Goal: Complete application form

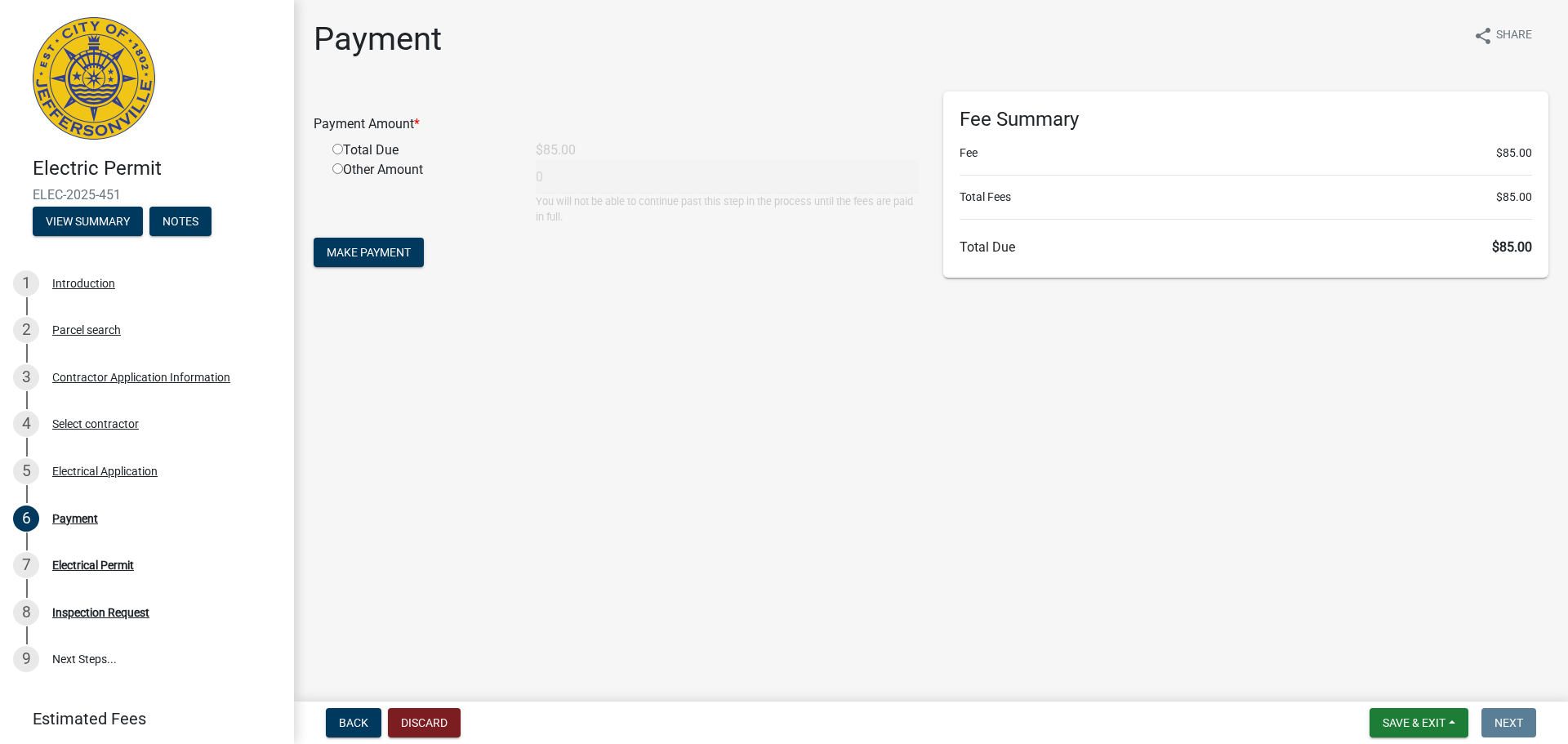
click at [344, 144] on div "Total Due" at bounding box center [422, 150] width 203 height 20
click at [341, 148] on input "radio" at bounding box center [337, 148] width 10 height 10
radio input "true"
type input "85"
drag, startPoint x: 344, startPoint y: 222, endPoint x: 348, endPoint y: 259, distance: 37.2
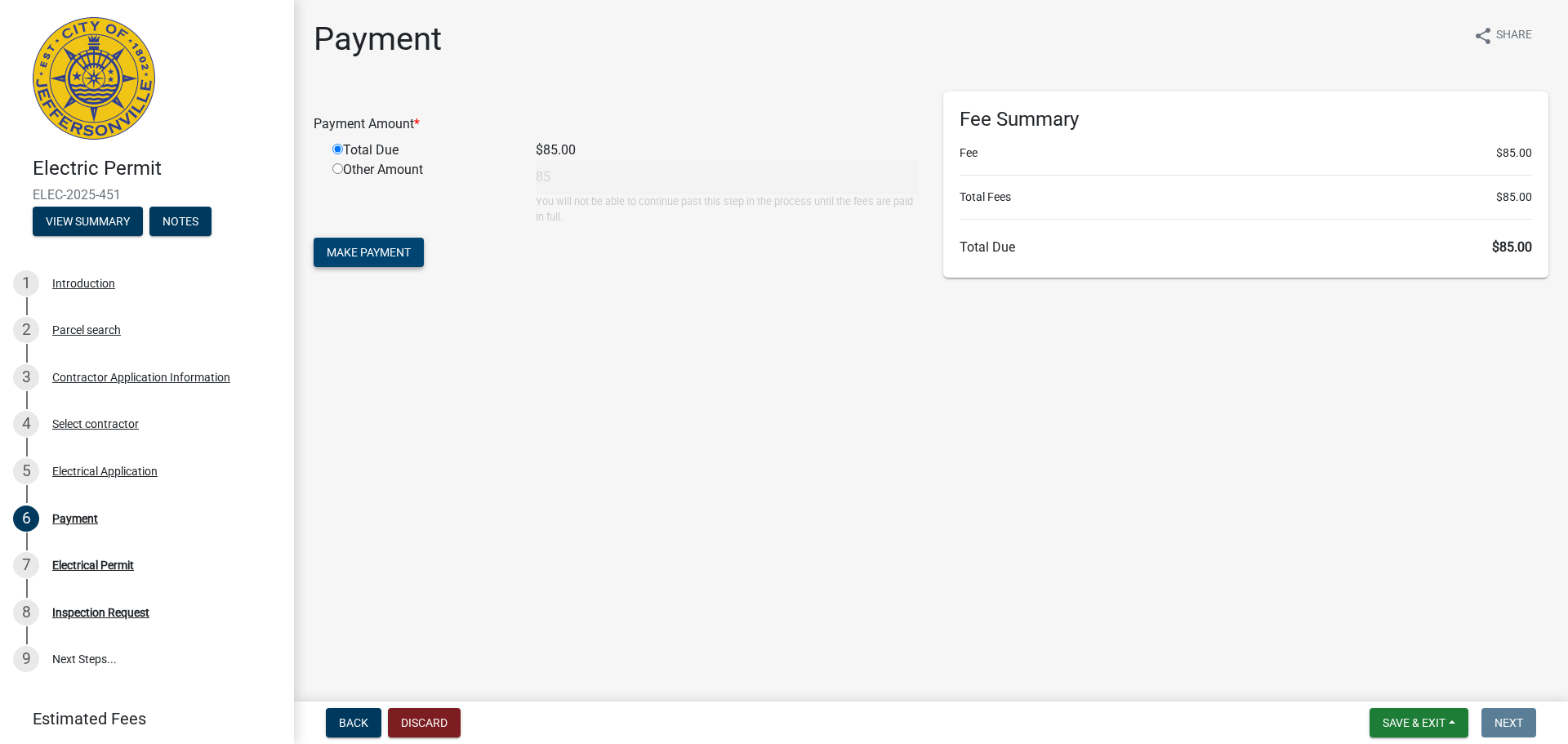
click at [348, 238] on form "Payment Amount * Total Due $85.00 Other Amount 85 You will not be able to conti…" at bounding box center [616, 182] width 605 height 180
click at [348, 259] on span "Make Payment" at bounding box center [369, 252] width 84 height 13
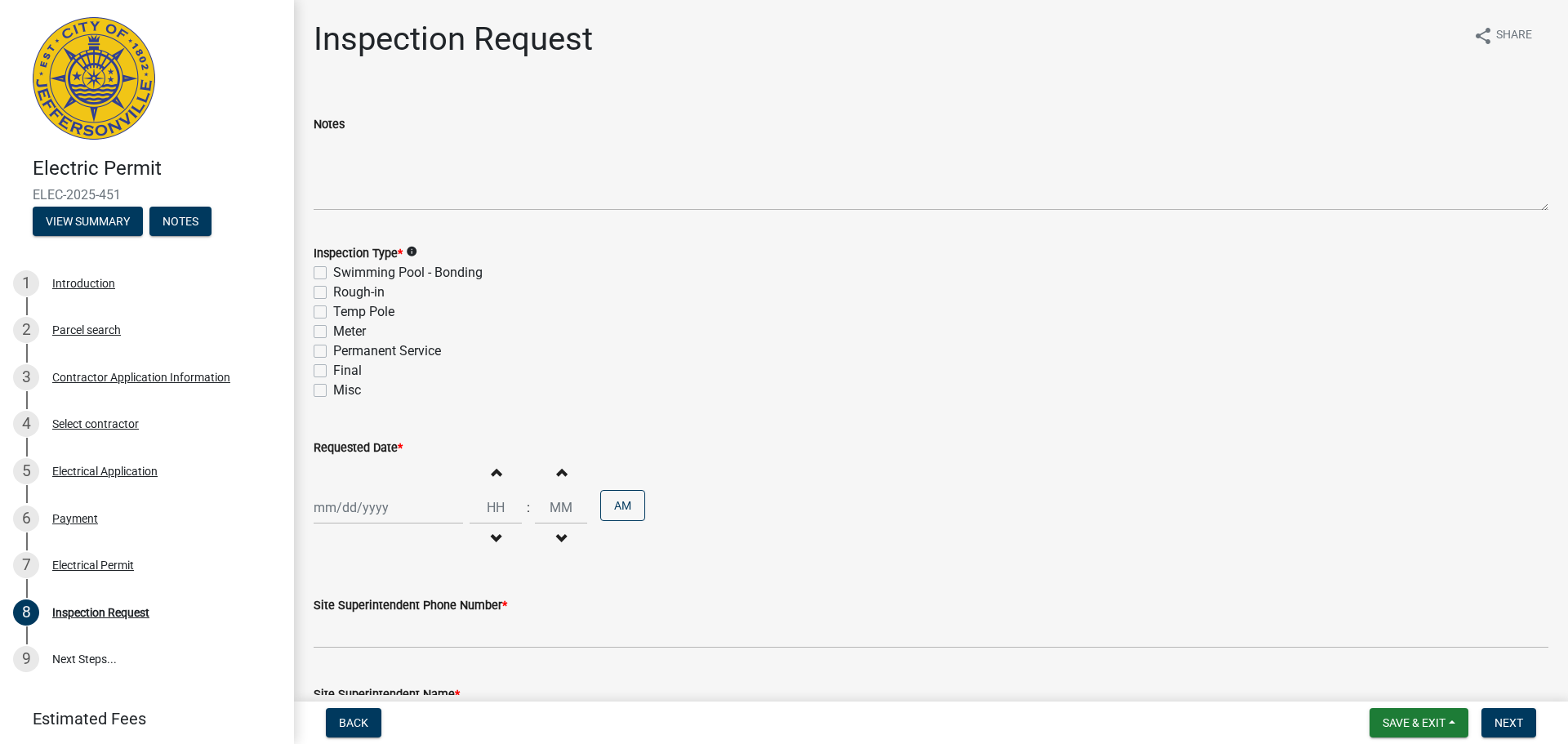
drag, startPoint x: 144, startPoint y: 190, endPoint x: 43, endPoint y: 184, distance: 101.2
click at [43, 184] on div "Electric Permit ELEC-2025-451 View Summary Notes" at bounding box center [147, 191] width 268 height 97
copy span "ELEC-2025-451"
click at [333, 374] on label "Final" at bounding box center [348, 370] width 29 height 20
click at [333, 372] on input "Final" at bounding box center [338, 365] width 10 height 10
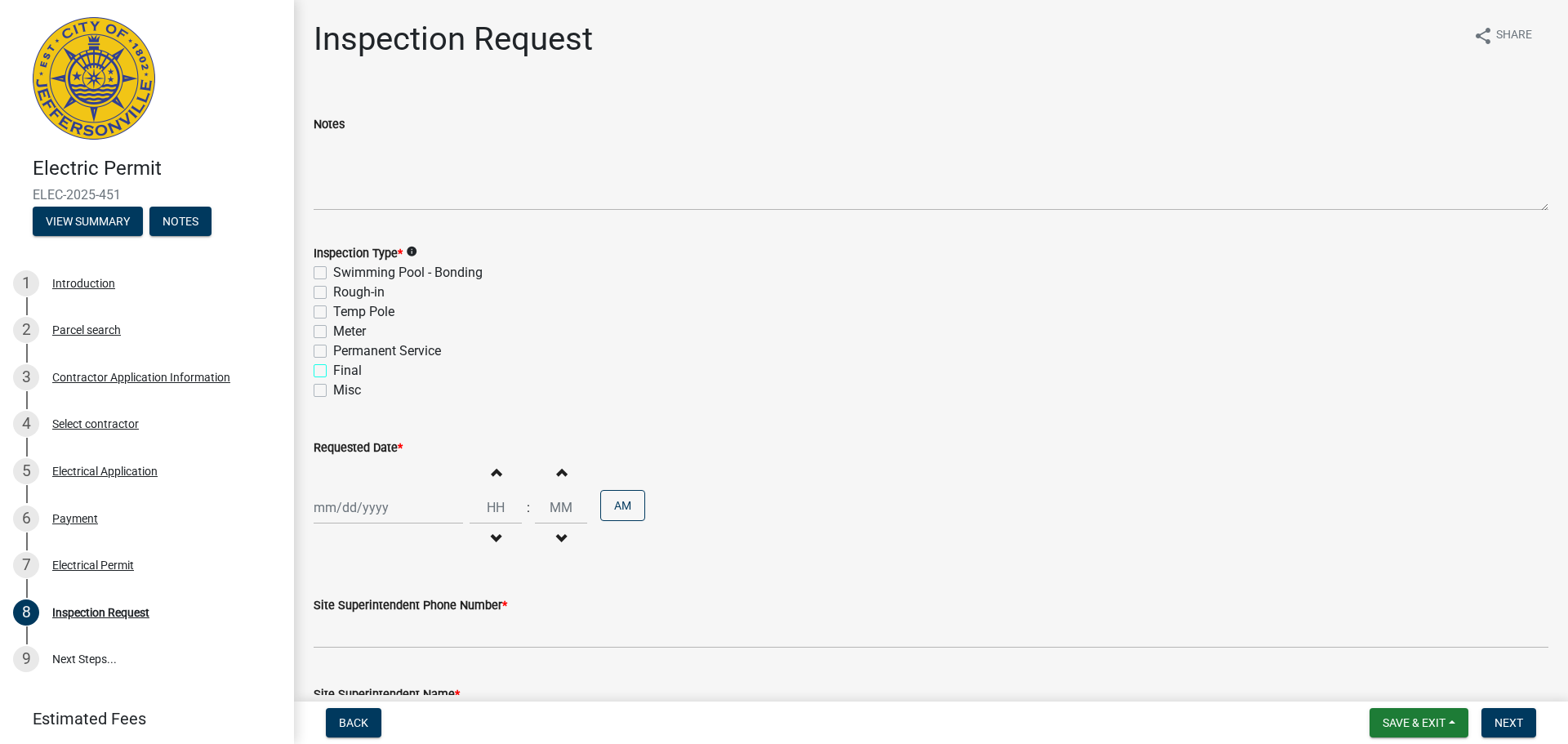
checkbox input "true"
checkbox input "false"
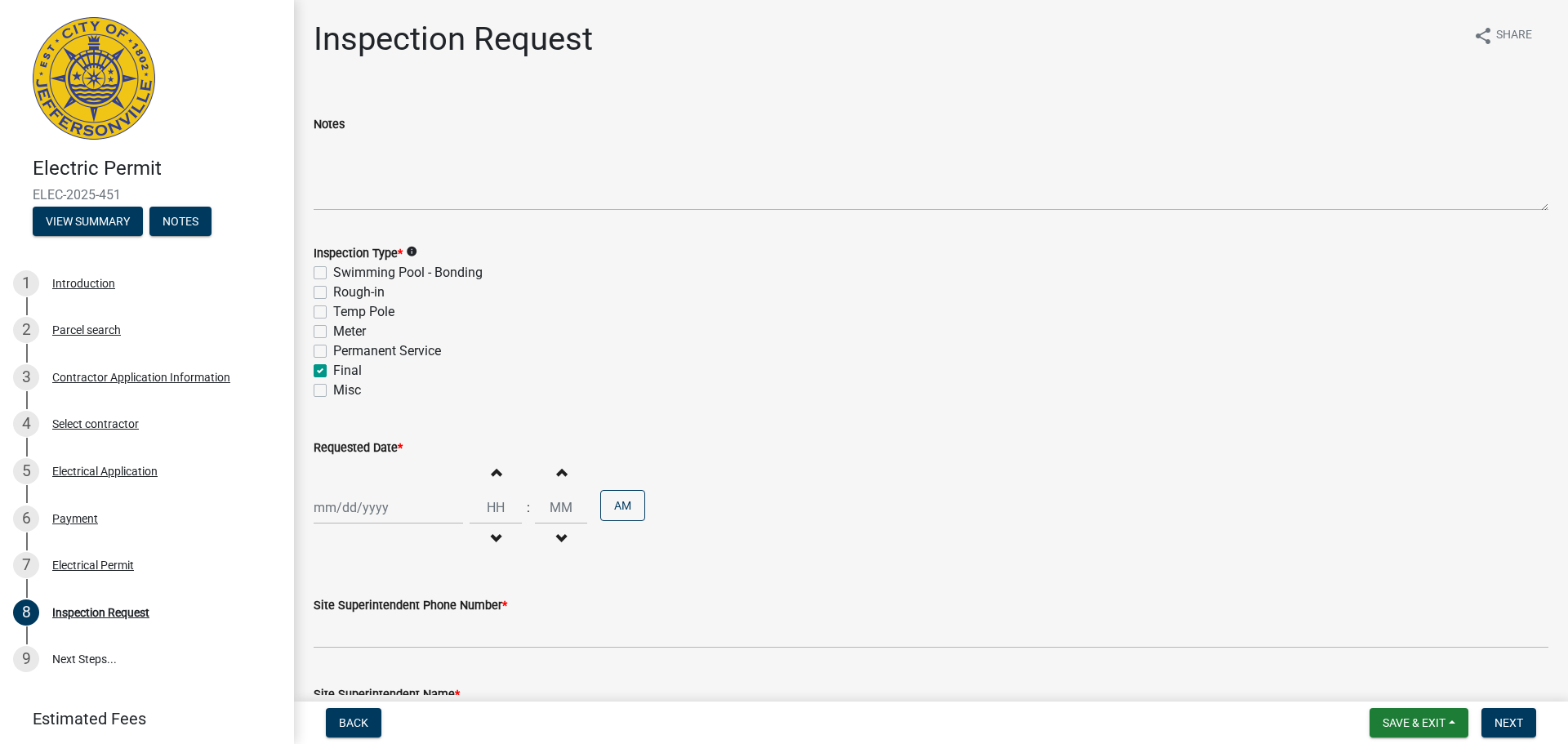
checkbox input "false"
checkbox input "true"
checkbox input "false"
click at [350, 525] on div "Increment hours Decrement hours : Increment minutes Decrement minutes AM" at bounding box center [931, 507] width 1235 height 100
click at [355, 515] on div at bounding box center [389, 508] width 150 height 34
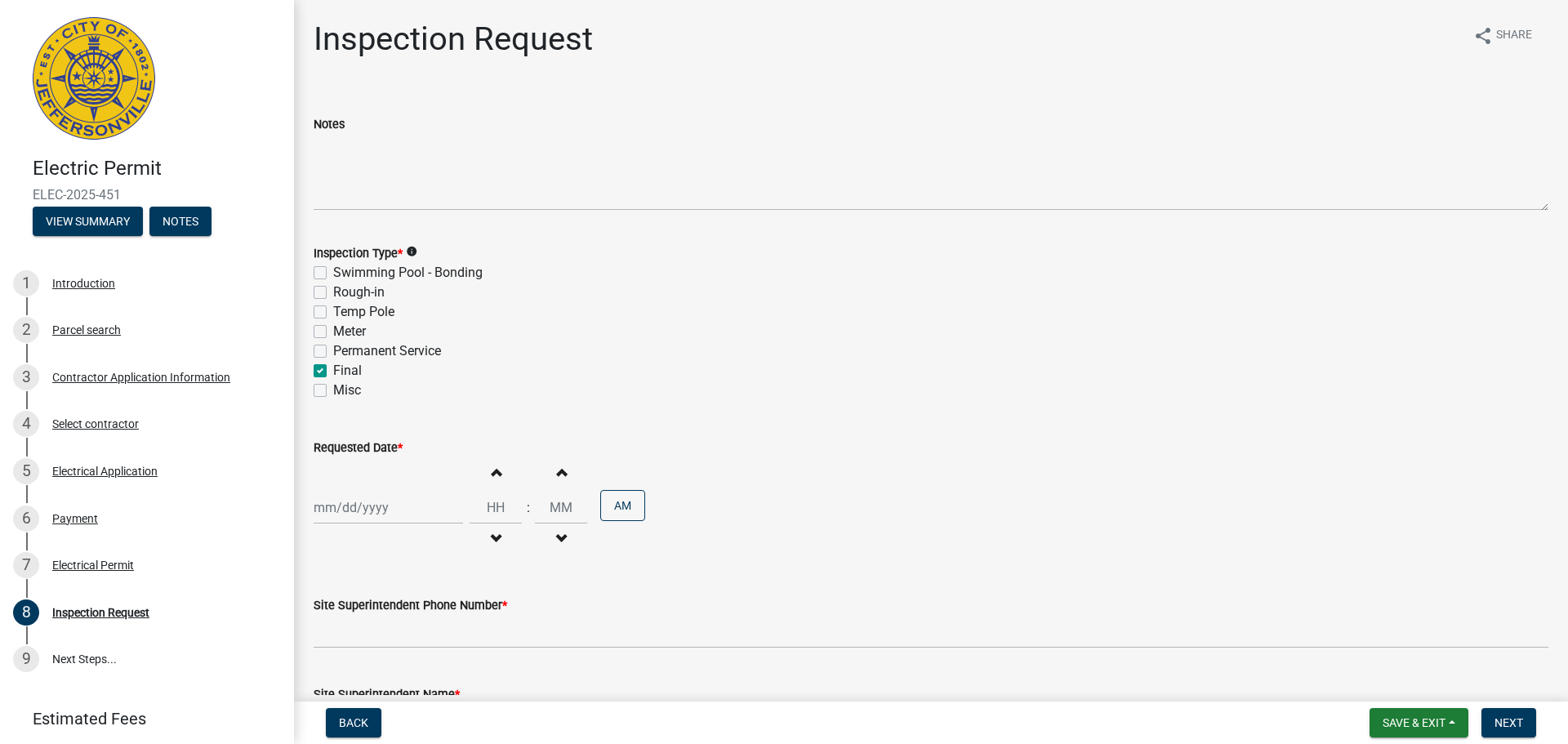
select select "8"
select select "2025"
click at [354, 423] on div "19" at bounding box center [356, 421] width 26 height 26
type input "[DATE]"
click at [492, 473] on span "button" at bounding box center [496, 472] width 8 height 13
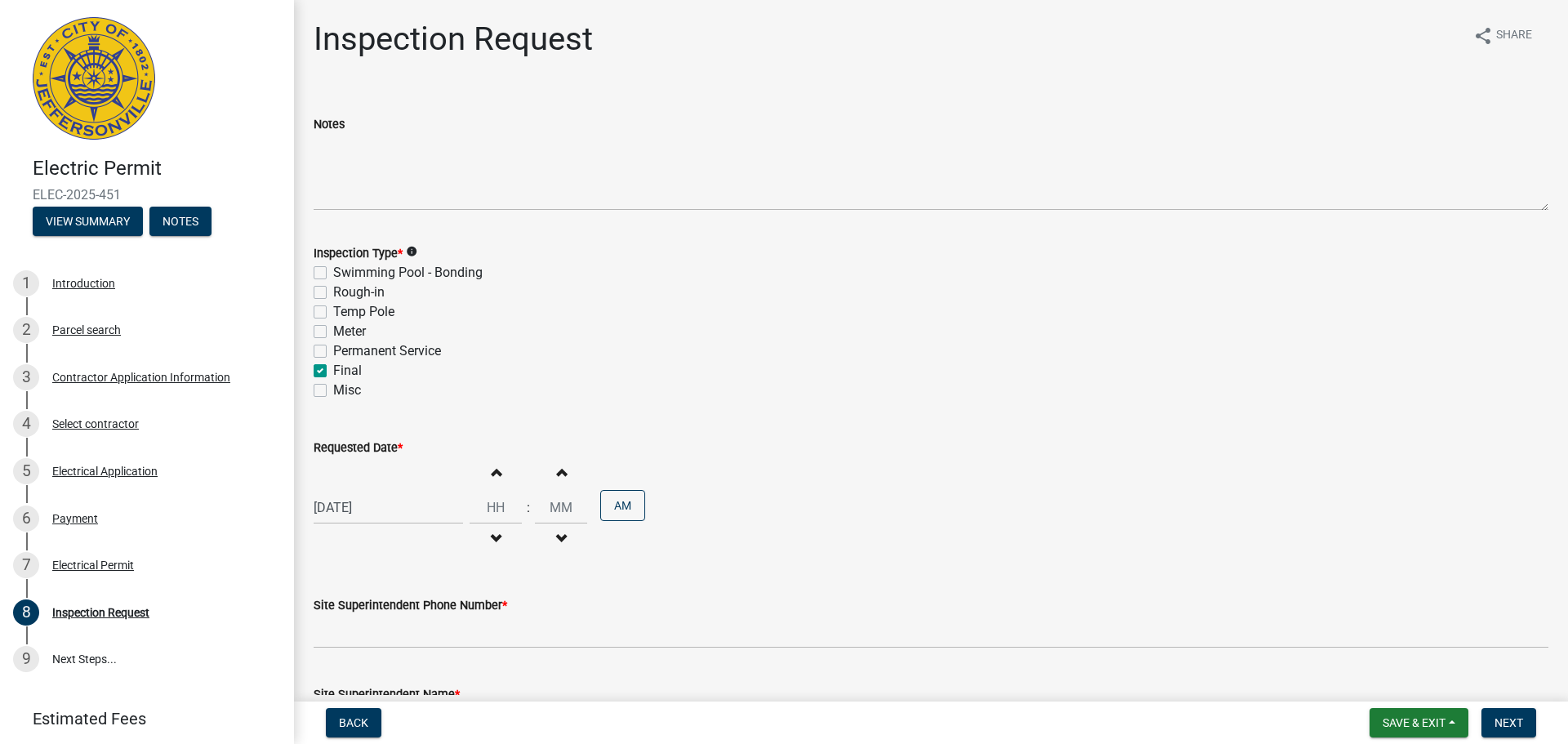
type input "01"
type input "00"
click at [492, 540] on span "button" at bounding box center [496, 539] width 8 height 13
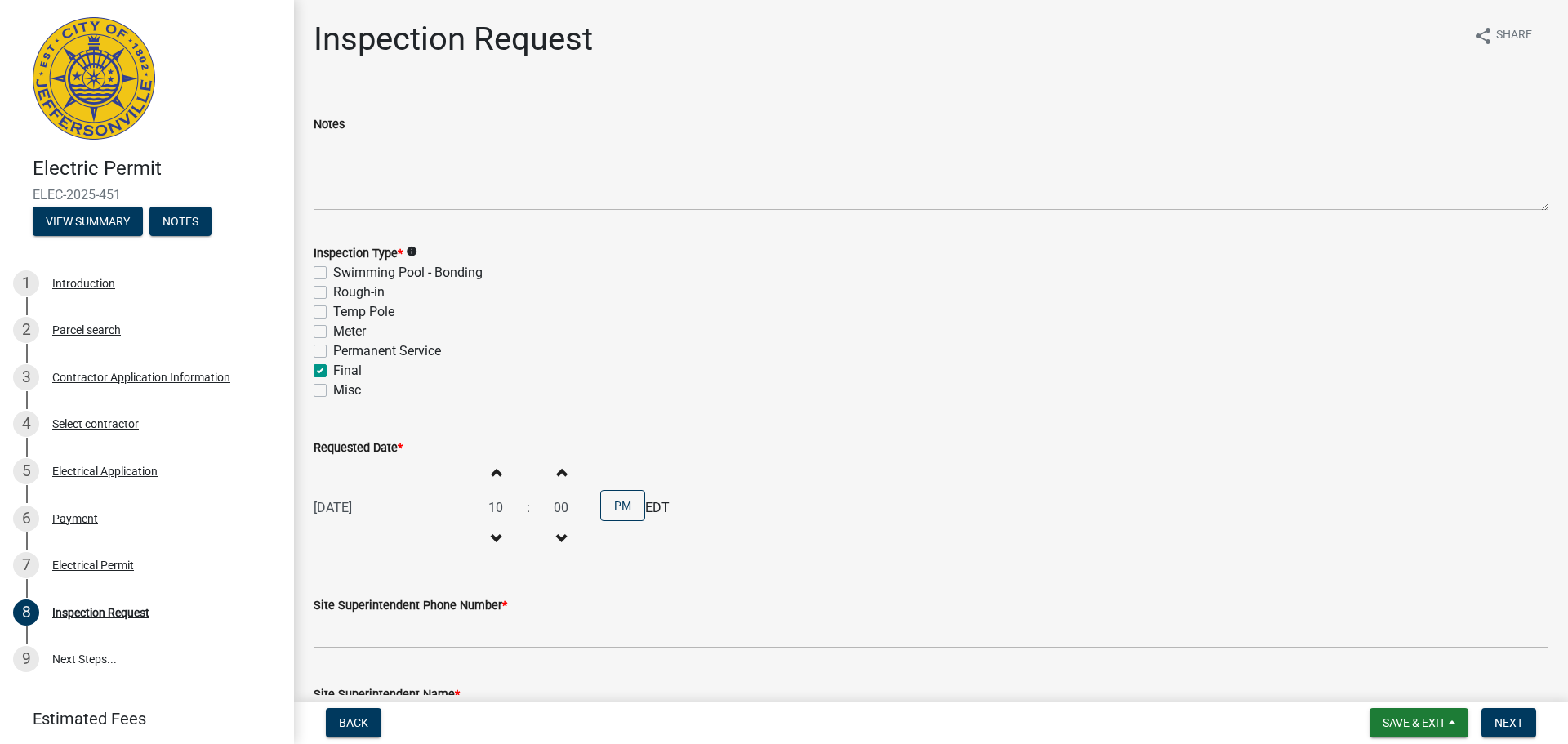
click at [492, 540] on span "button" at bounding box center [496, 539] width 8 height 13
type input "09"
click at [602, 506] on button "PM" at bounding box center [623, 505] width 45 height 31
click at [598, 565] on wm-data-entity-input "Requested Date * [DATE] Increment hours 09 Decrement hours : Increment minutes …" at bounding box center [931, 494] width 1235 height 157
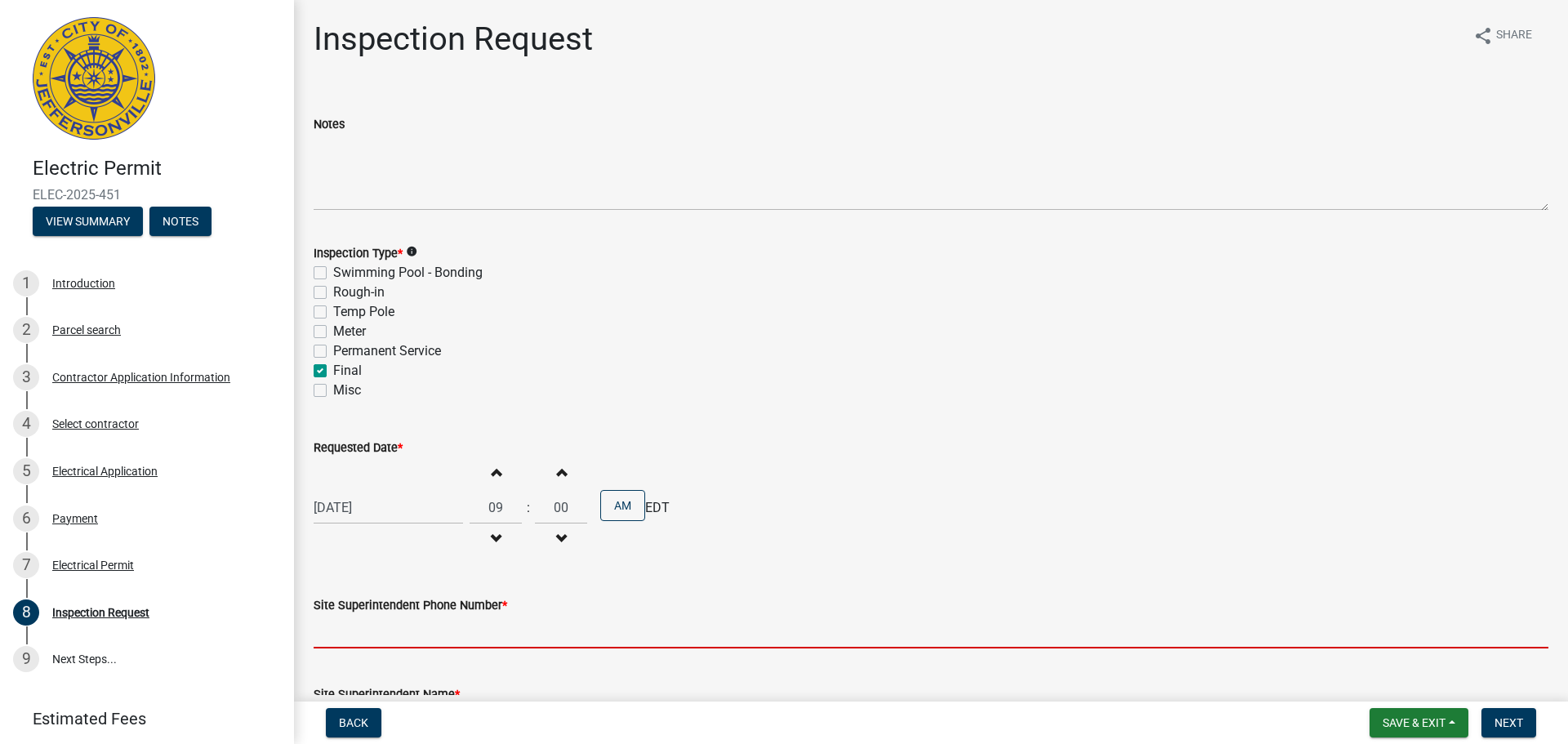
click at [451, 616] on input "Site Superintendent Phone Number *" at bounding box center [931, 632] width 1235 height 34
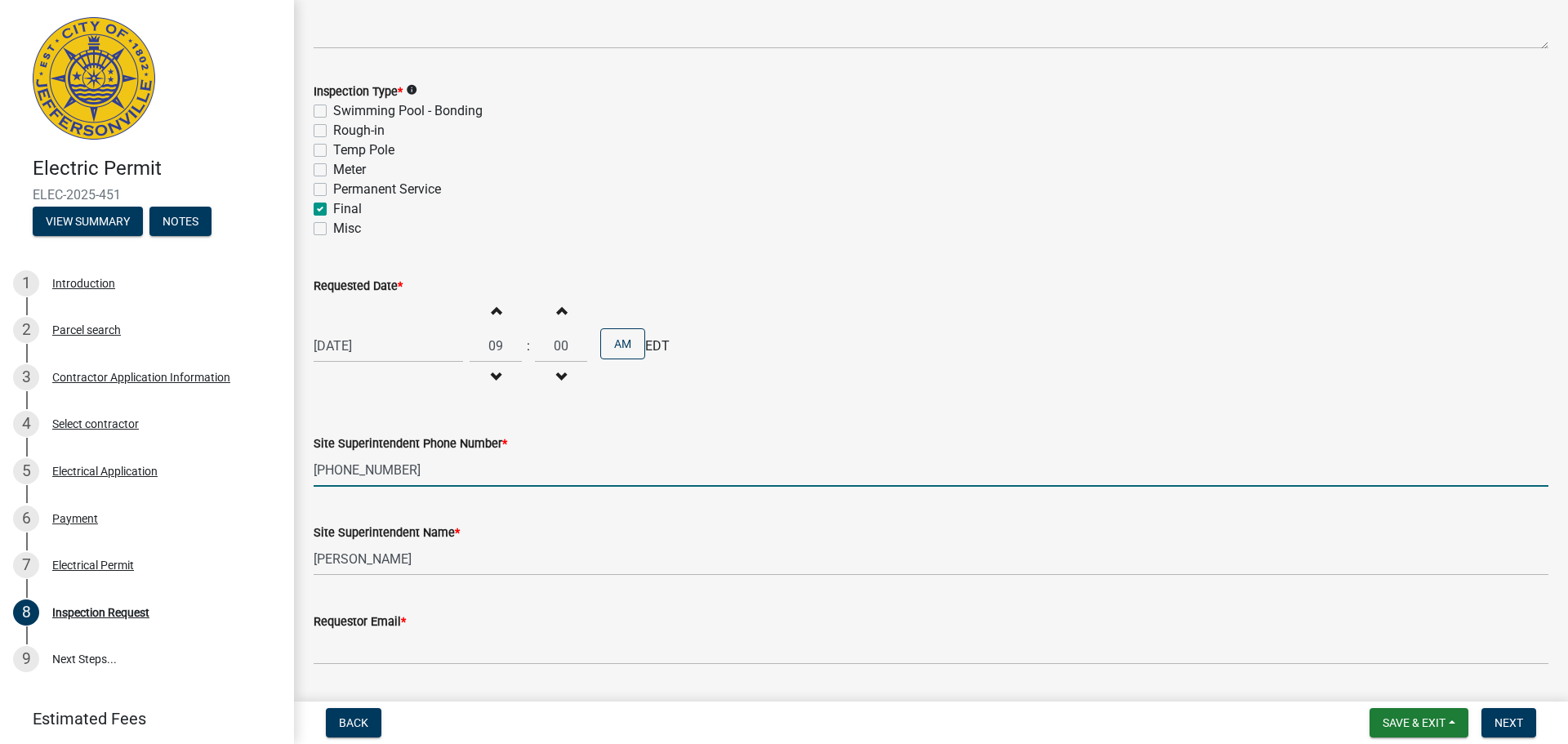
scroll to position [163, 0]
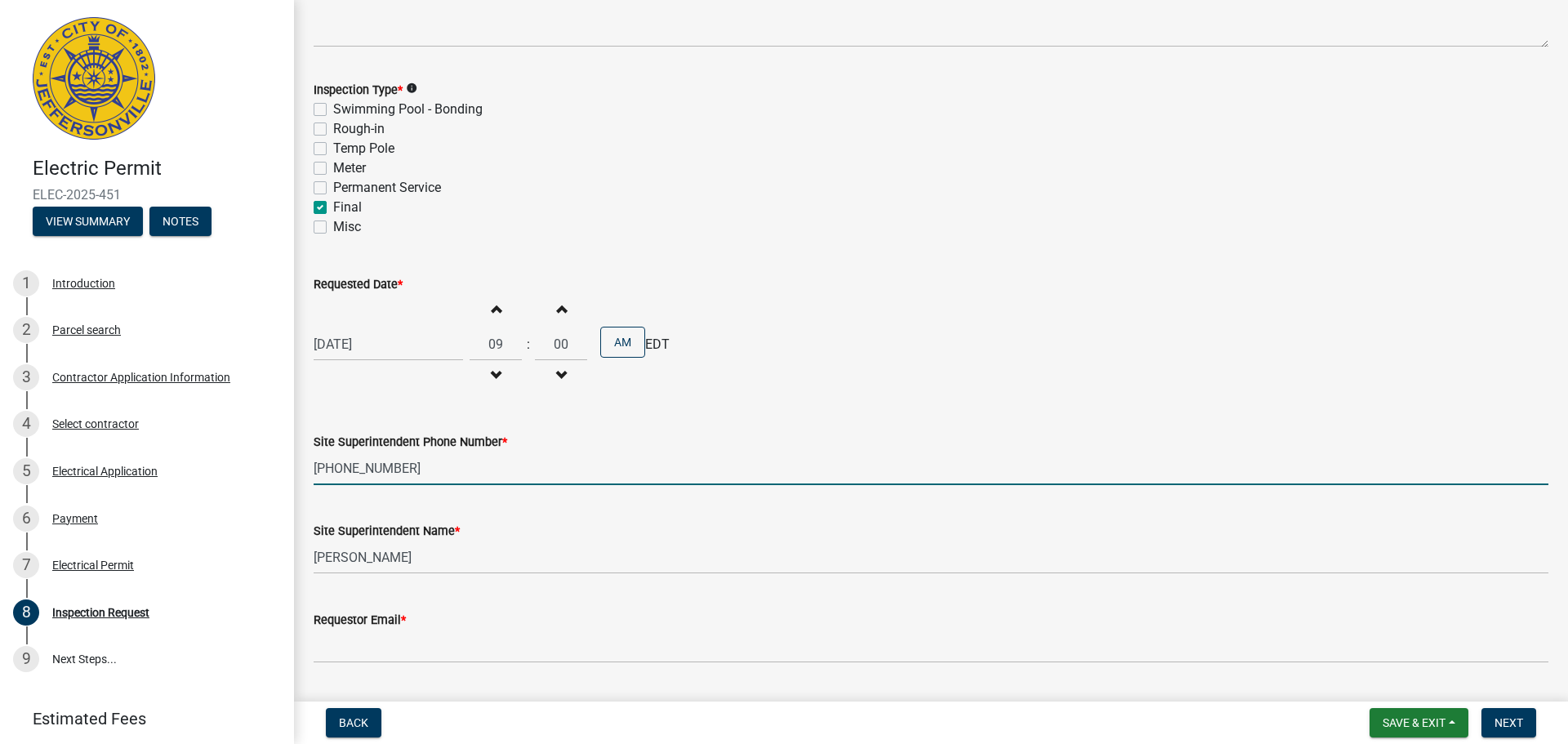
type input "[PHONE_NUMBER]"
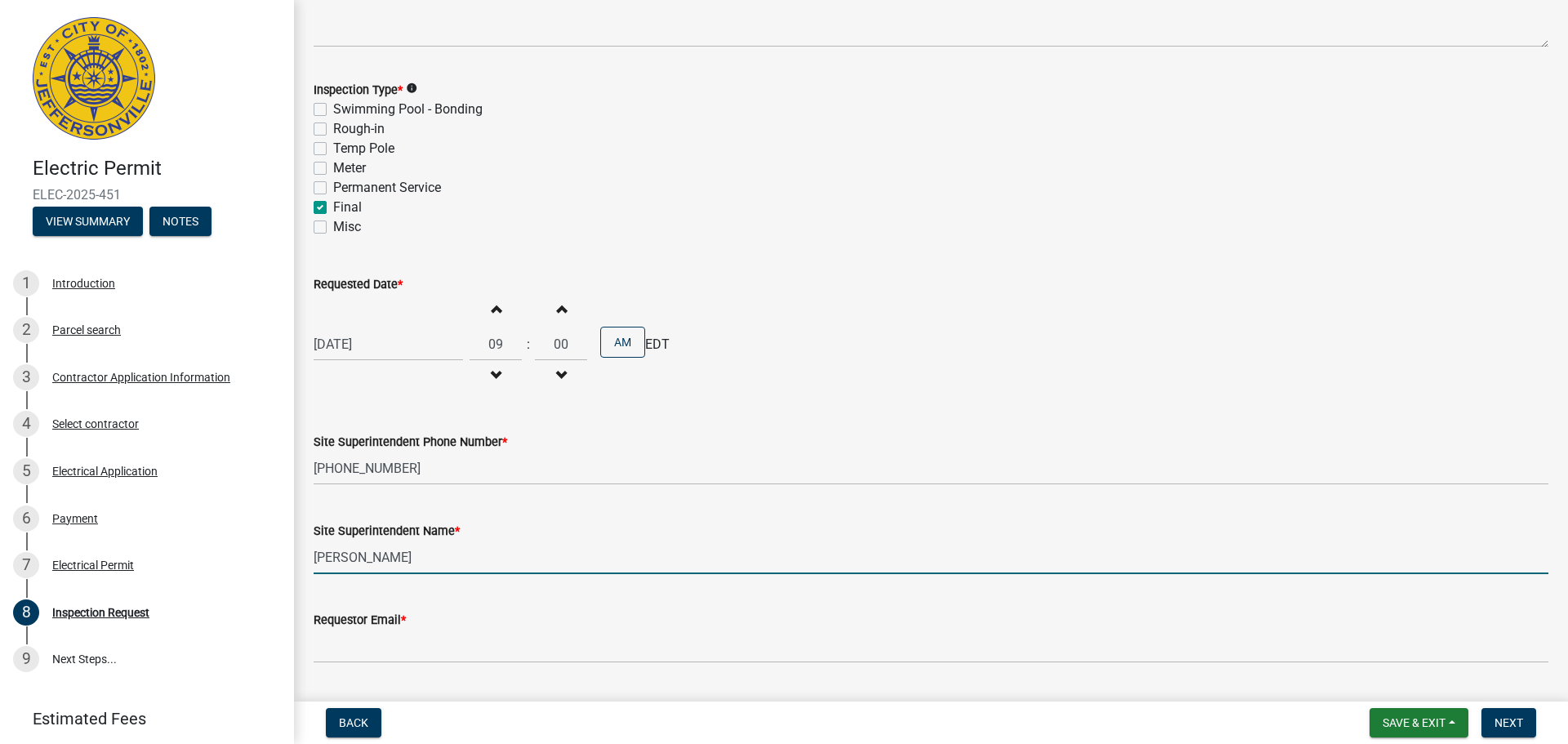
drag, startPoint x: 421, startPoint y: 555, endPoint x: 298, endPoint y: 550, distance: 123.1
click at [298, 552] on div "Inspection Request share Share Notes Inspection Type * info Swimming Pool - Bon…" at bounding box center [931, 274] width 1274 height 835
type input "[PERSON_NAME]"
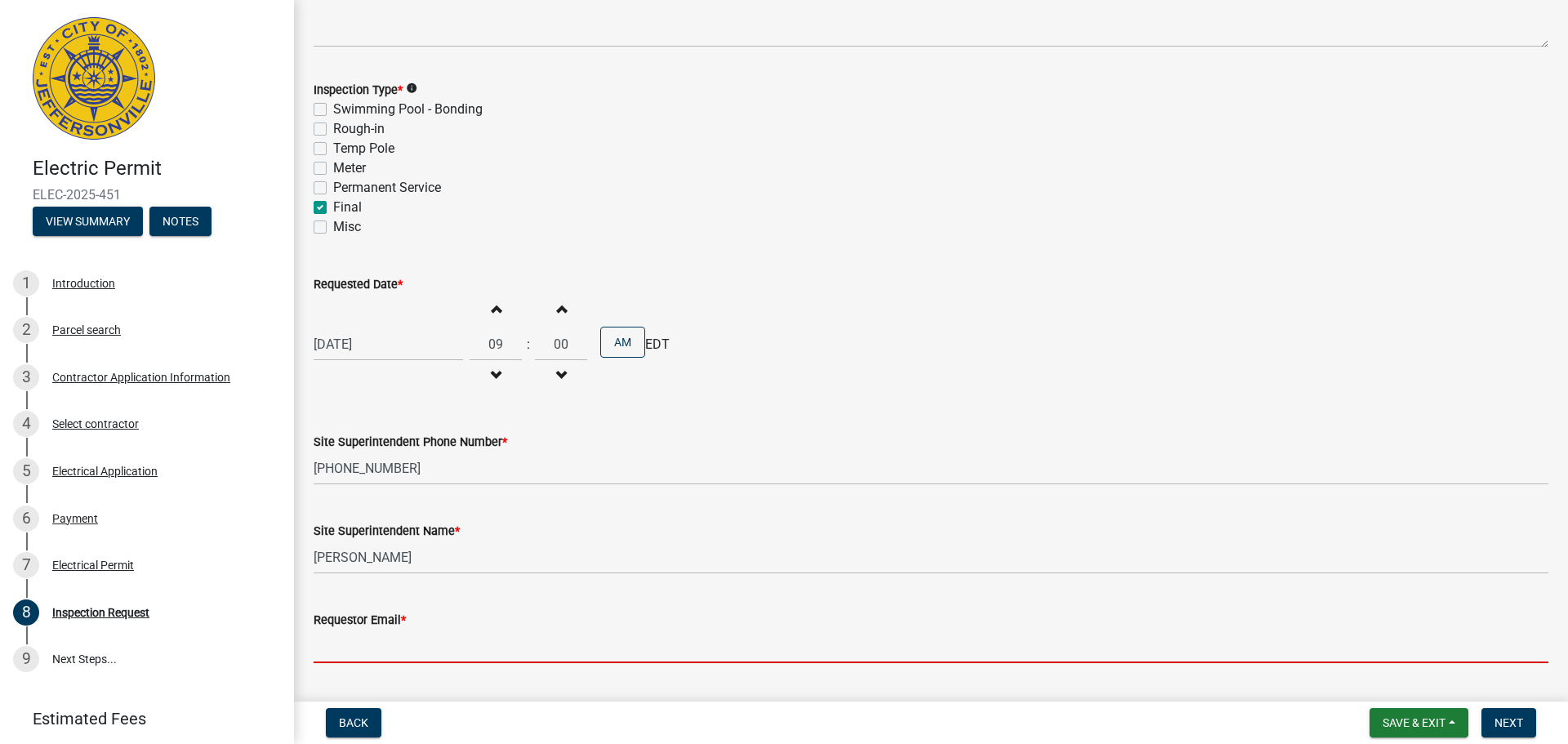
click at [353, 647] on input "Requestor Email *" at bounding box center [931, 647] width 1235 height 34
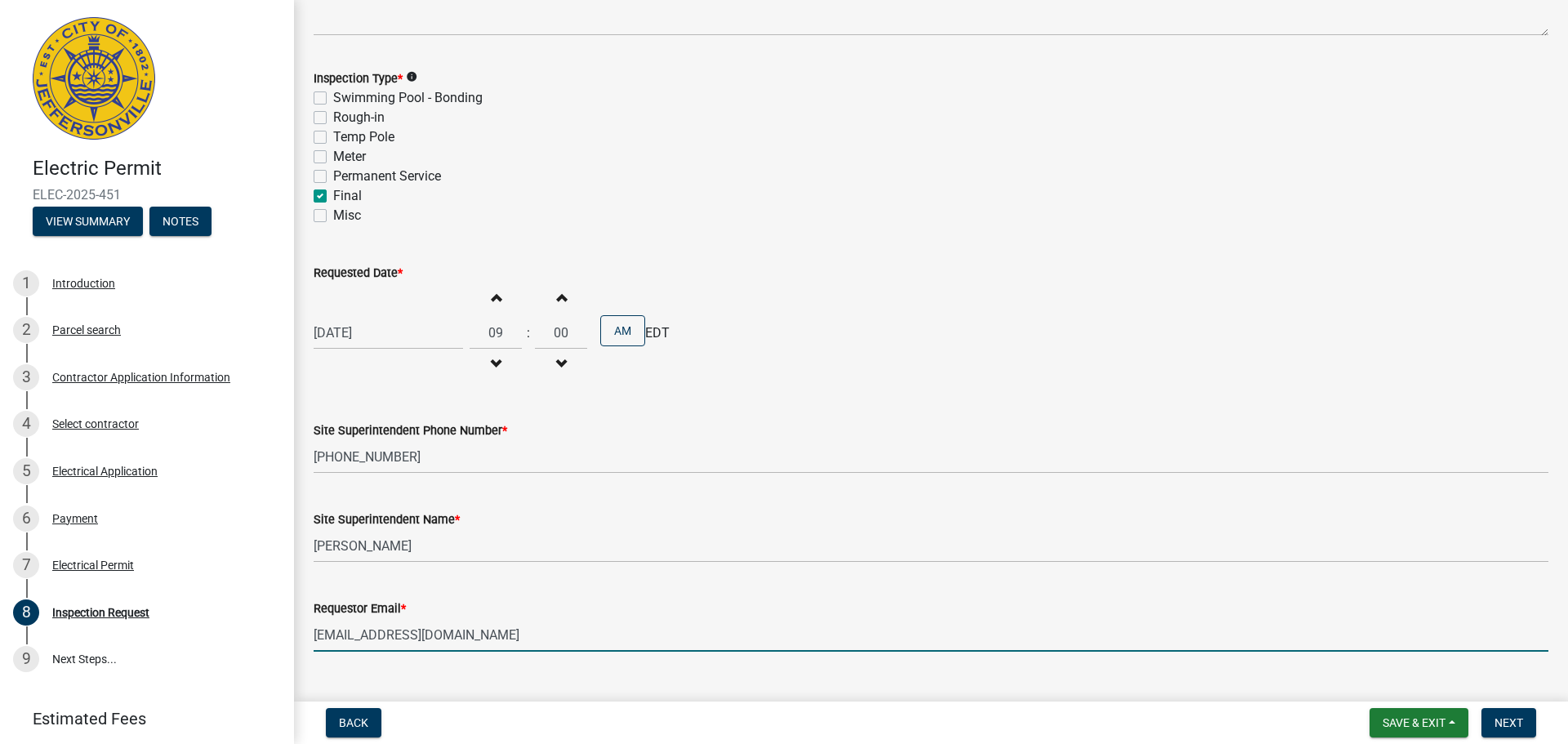
scroll to position [208, 0]
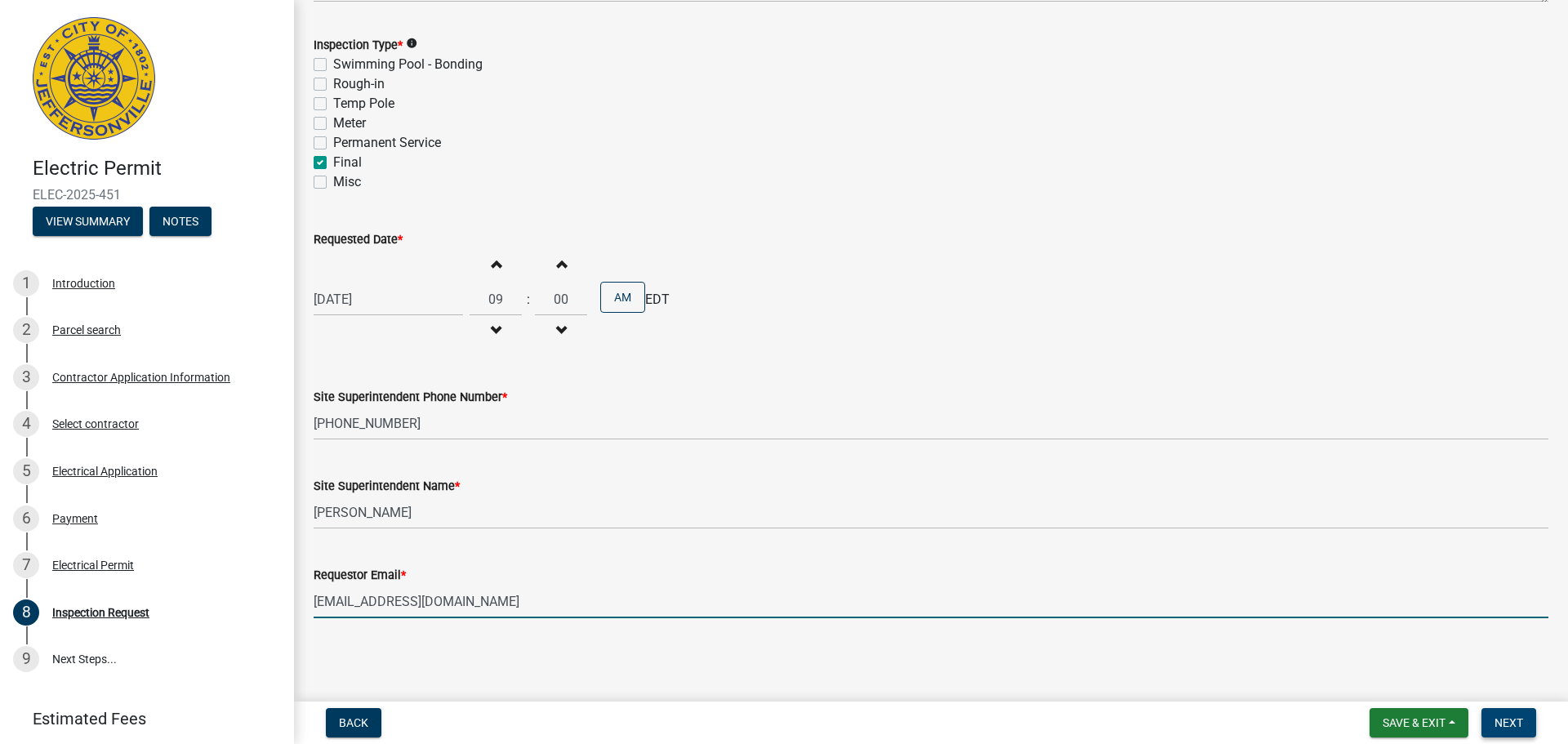
type input "[EMAIL_ADDRESS][DOMAIN_NAME]"
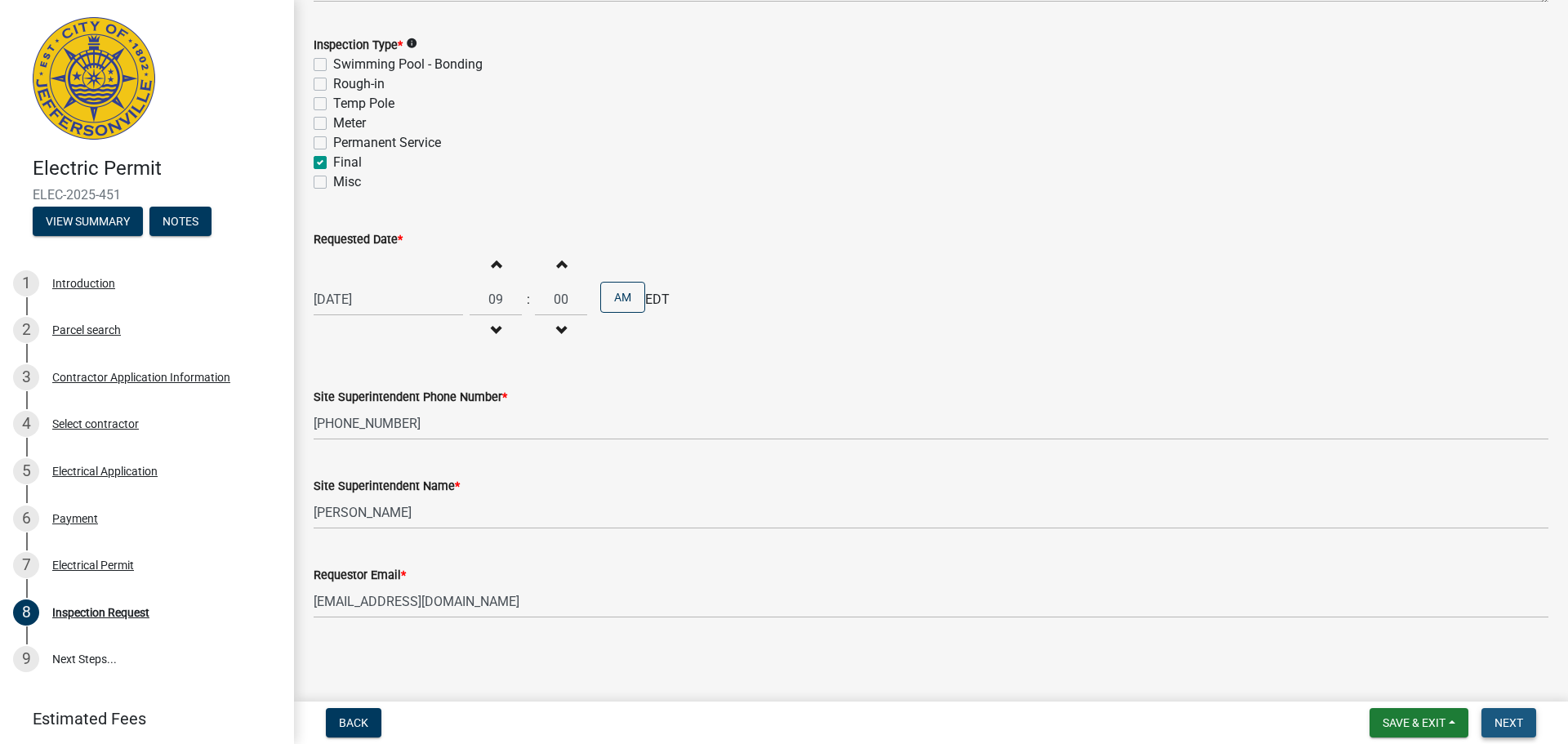
click at [1519, 715] on button "Next" at bounding box center [1509, 722] width 54 height 29
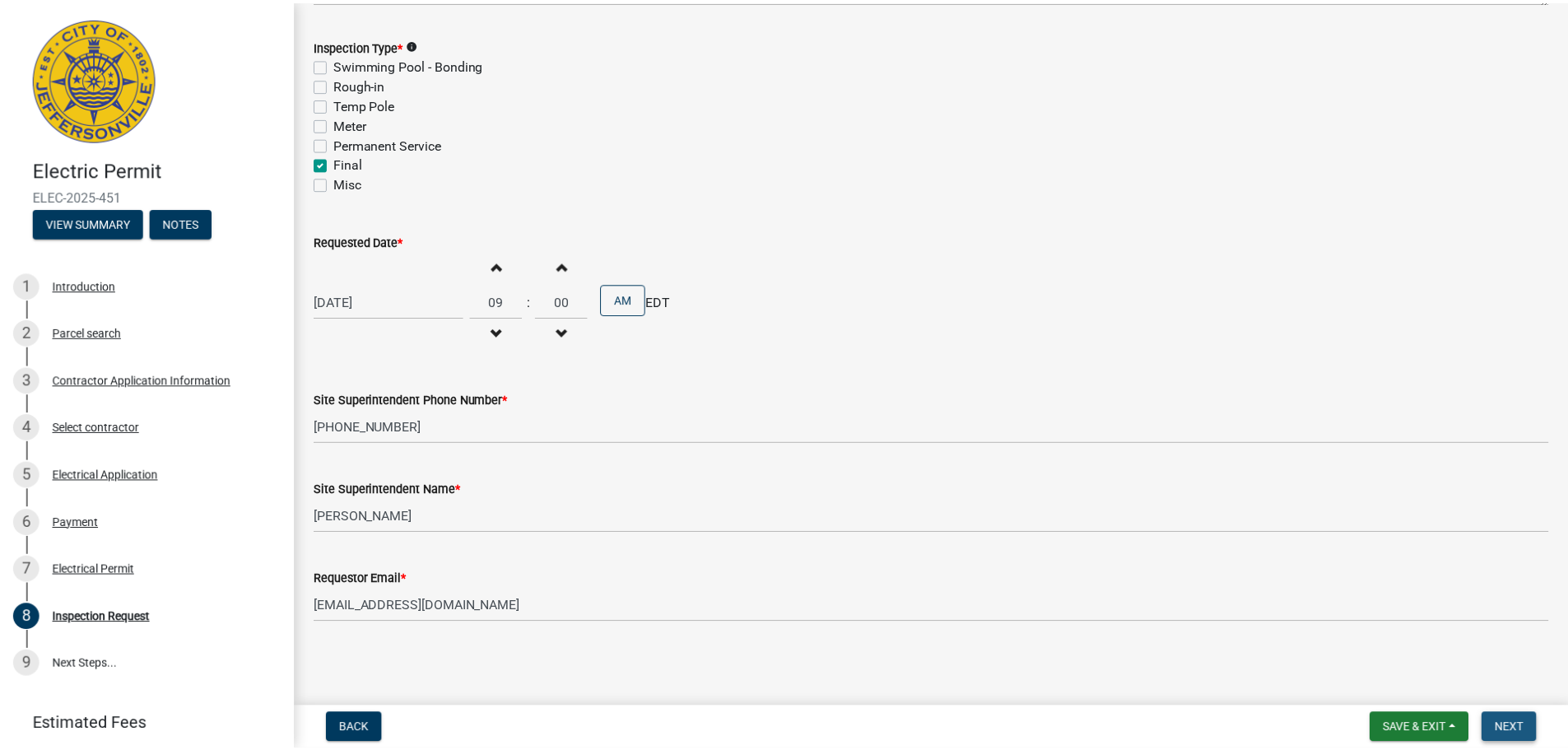
scroll to position [0, 0]
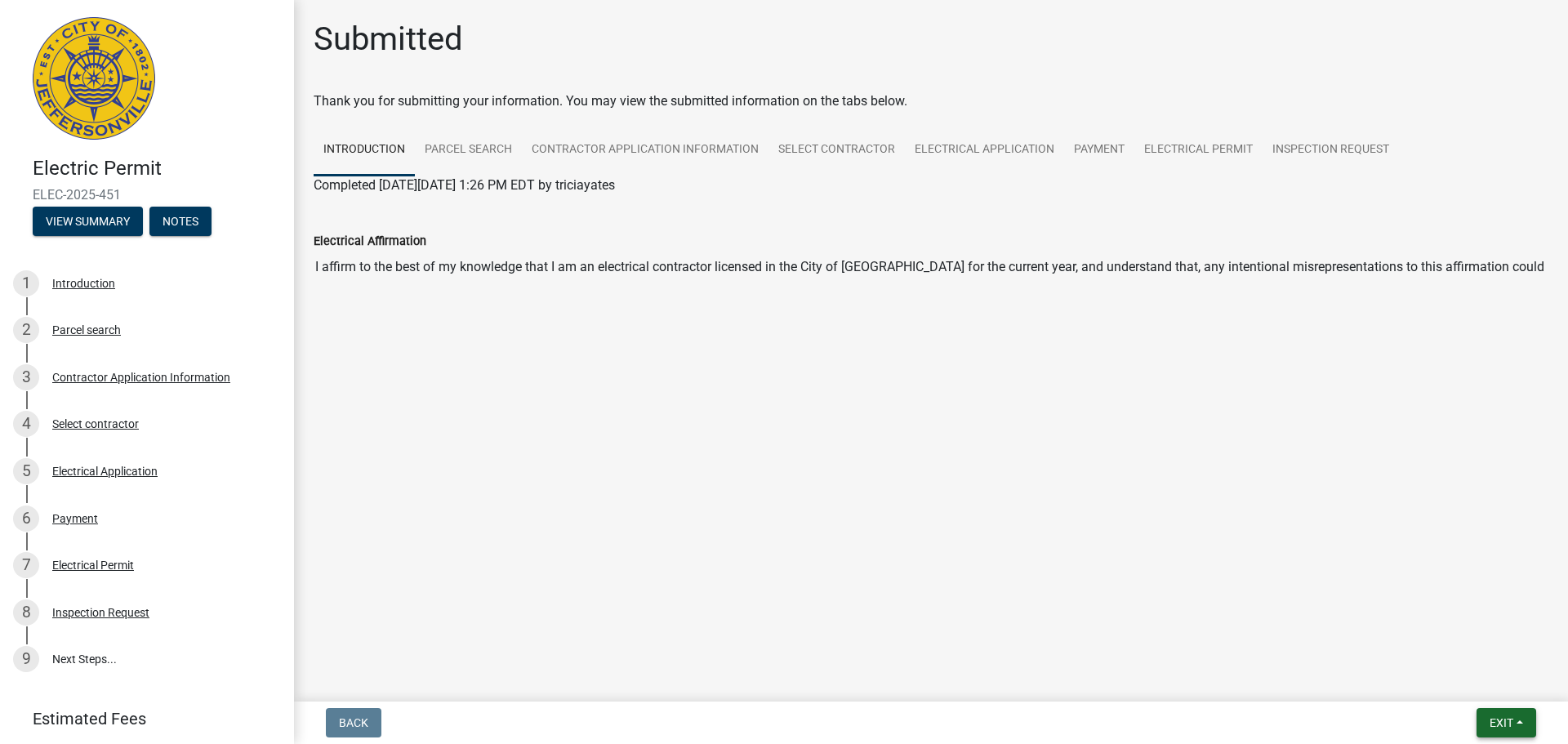
click at [1516, 722] on button "Exit" at bounding box center [1506, 722] width 60 height 29
click at [1492, 677] on button "Save & Exit" at bounding box center [1472, 680] width 131 height 39
